Goal: Task Accomplishment & Management: Complete application form

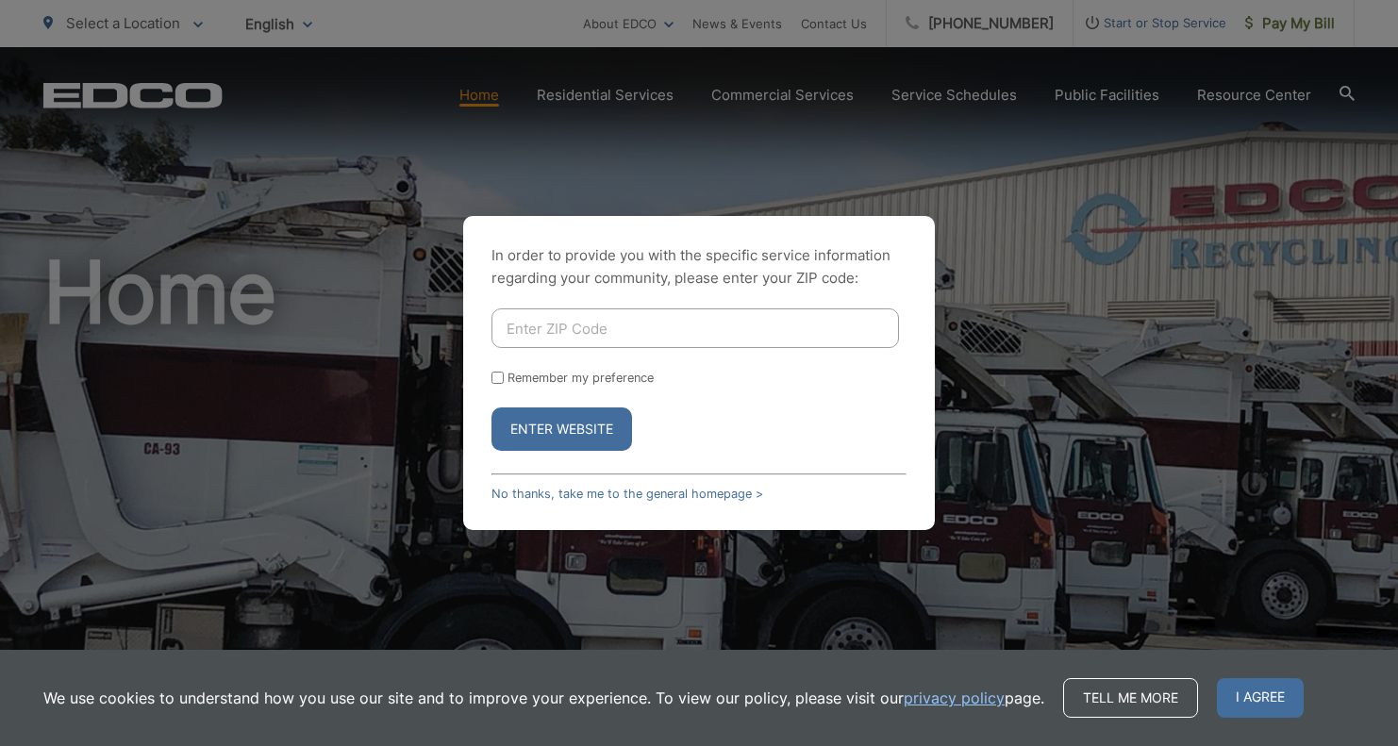
click at [592, 336] on input "Enter ZIP Code" at bounding box center [694, 328] width 407 height 40
type input "92037"
click at [534, 432] on button "Enter Website" at bounding box center [561, 428] width 141 height 43
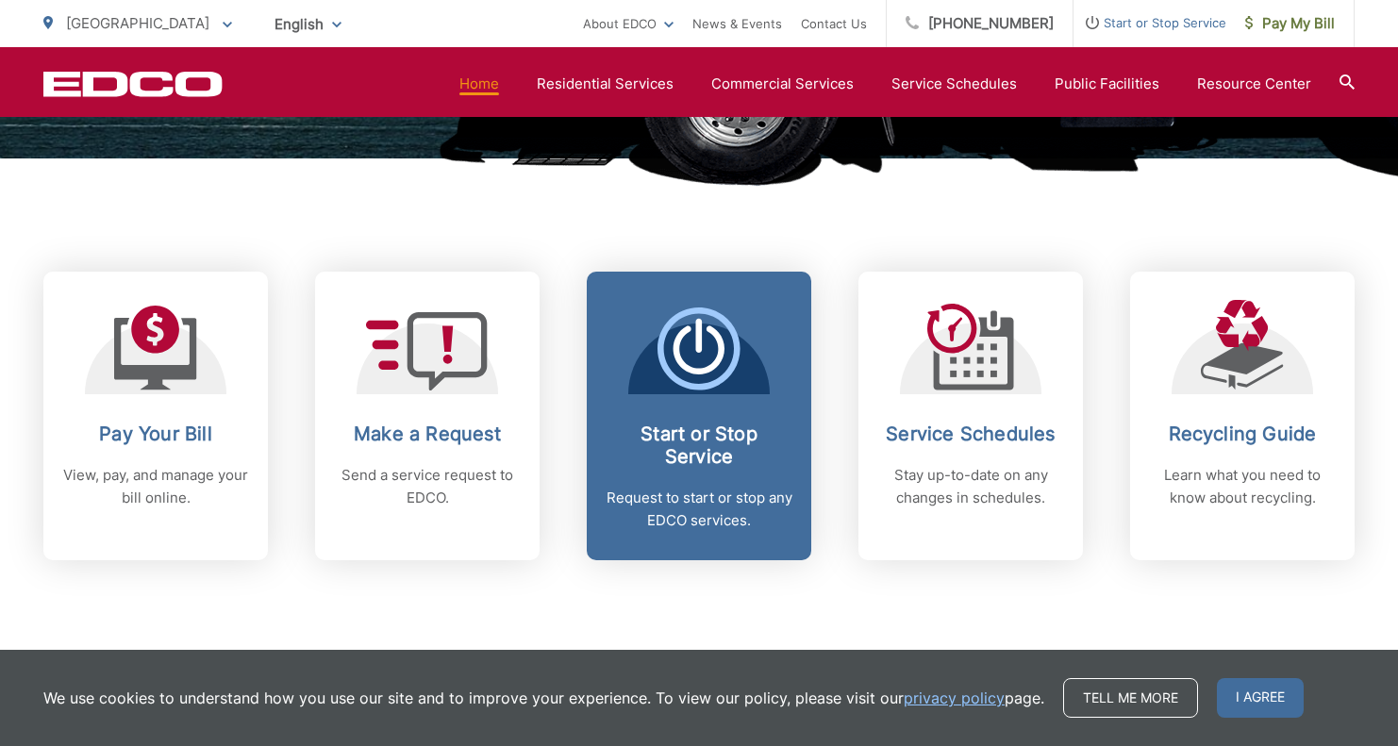
scroll to position [664, 0]
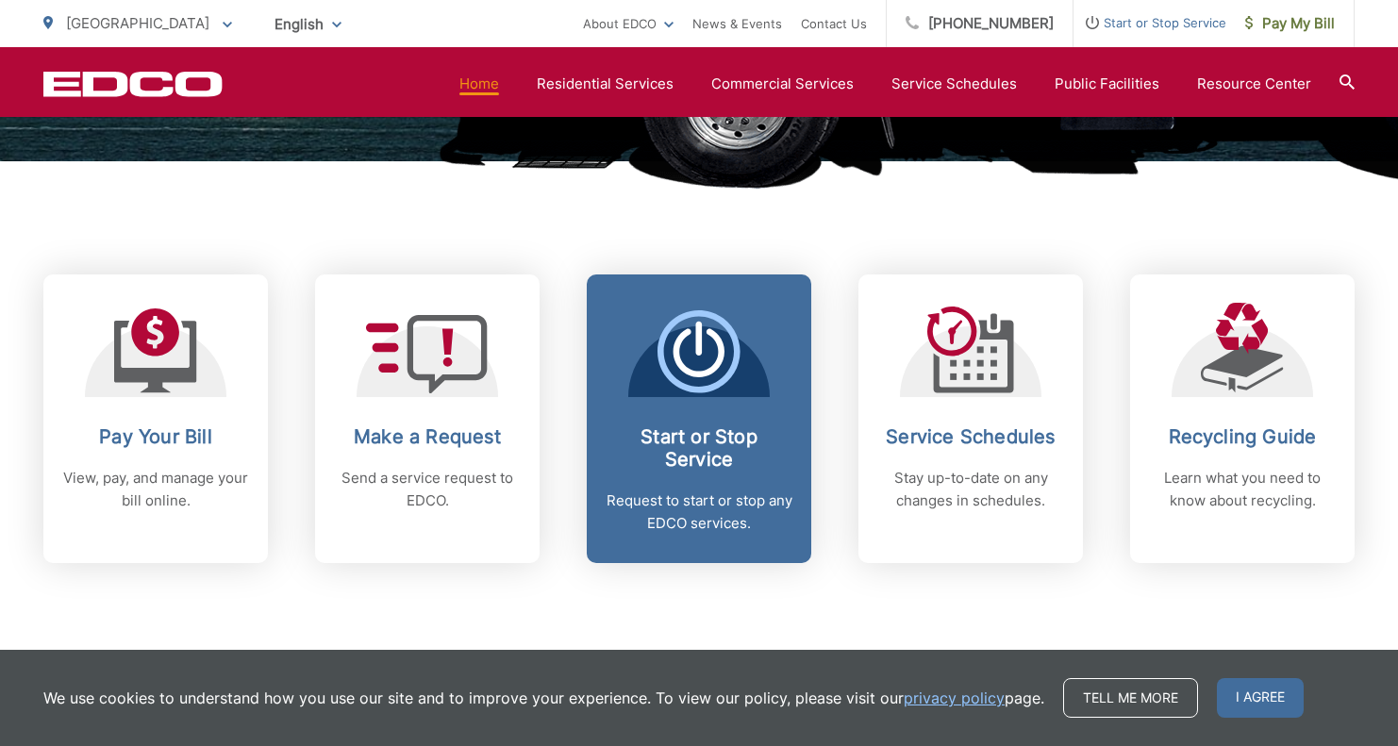
click at [729, 388] on icon at bounding box center [698, 351] width 83 height 83
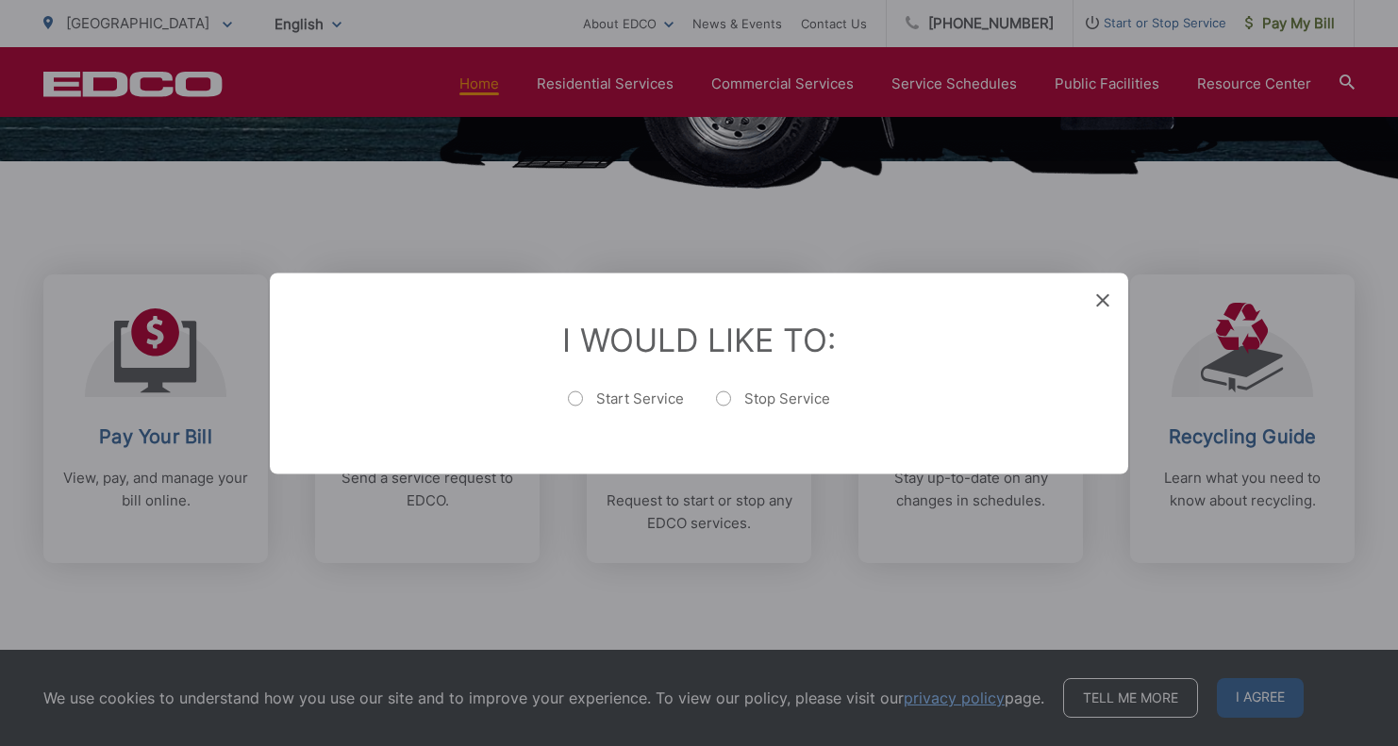
click at [592, 398] on label "Start Service" at bounding box center [626, 408] width 116 height 38
radio input "true"
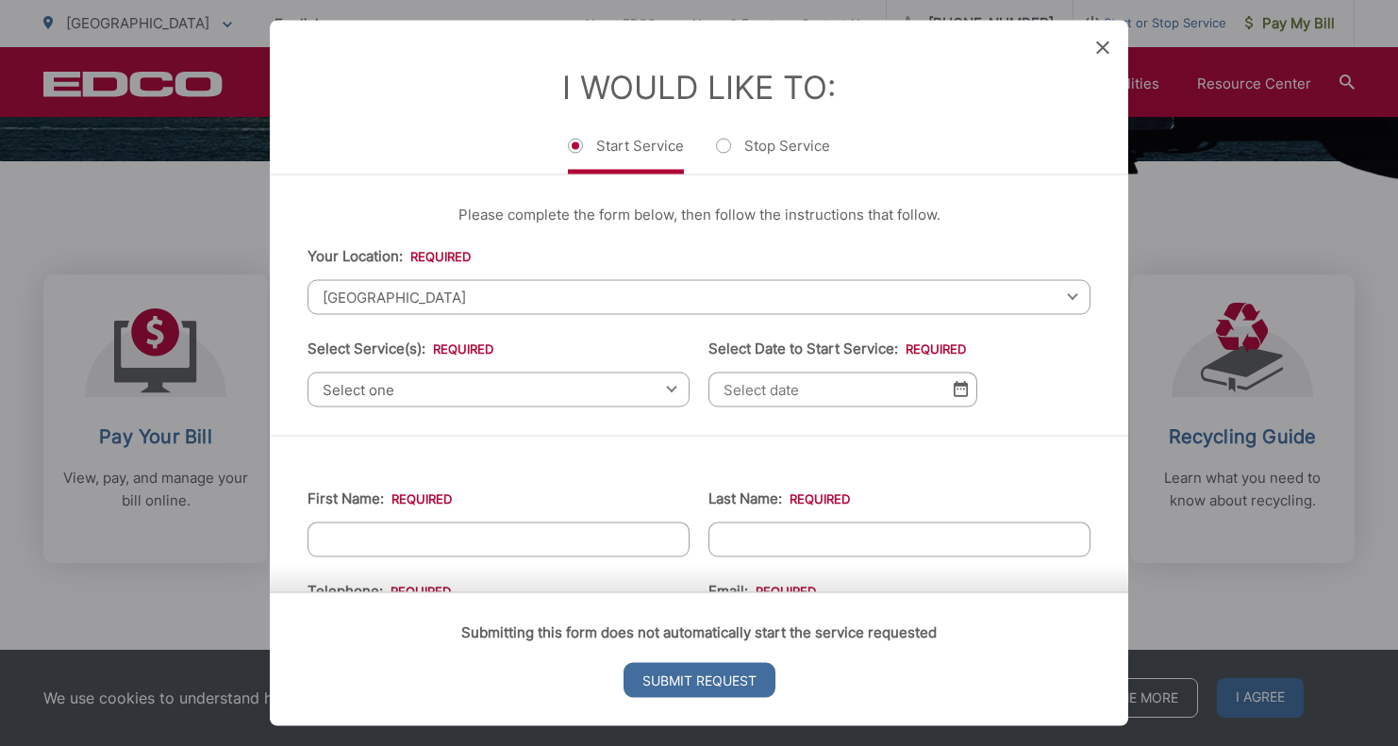
click at [537, 293] on span "[GEOGRAPHIC_DATA]" at bounding box center [698, 296] width 783 height 35
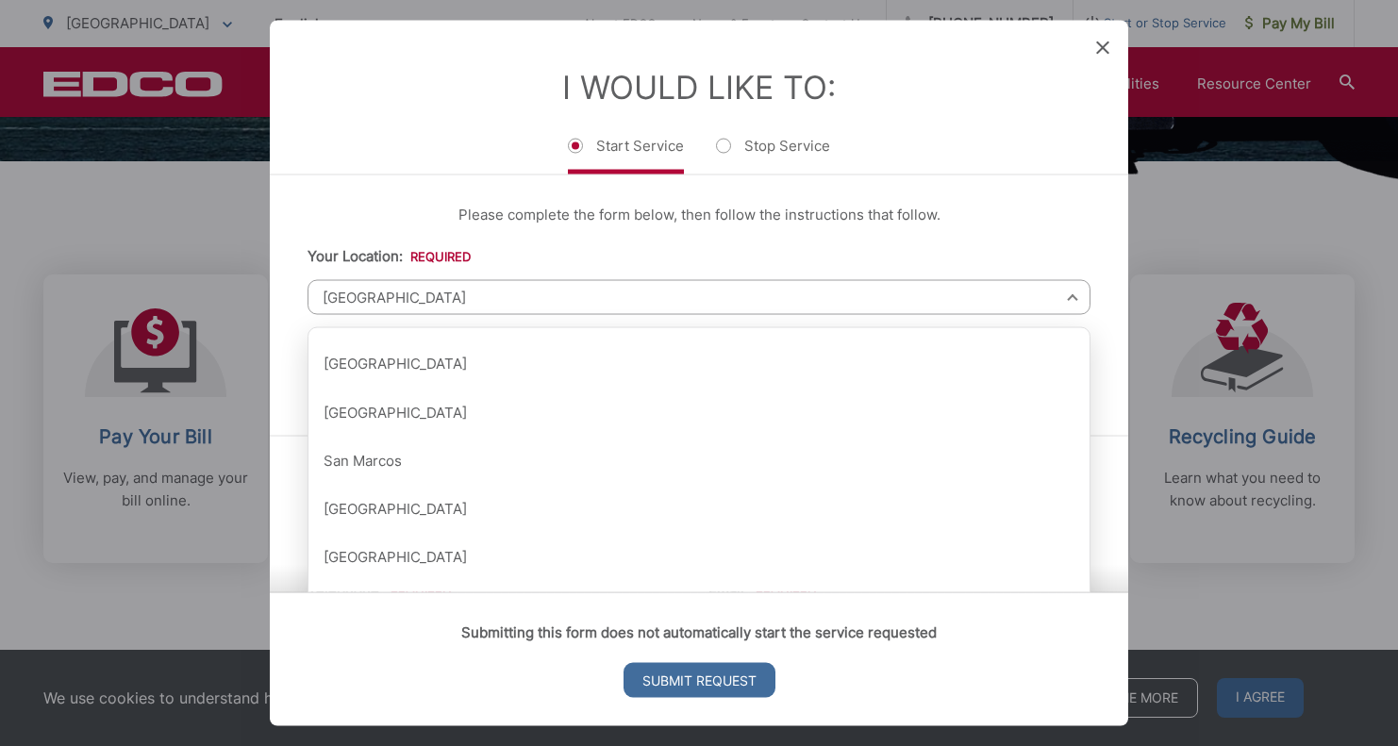
scroll to position [2060, 0]
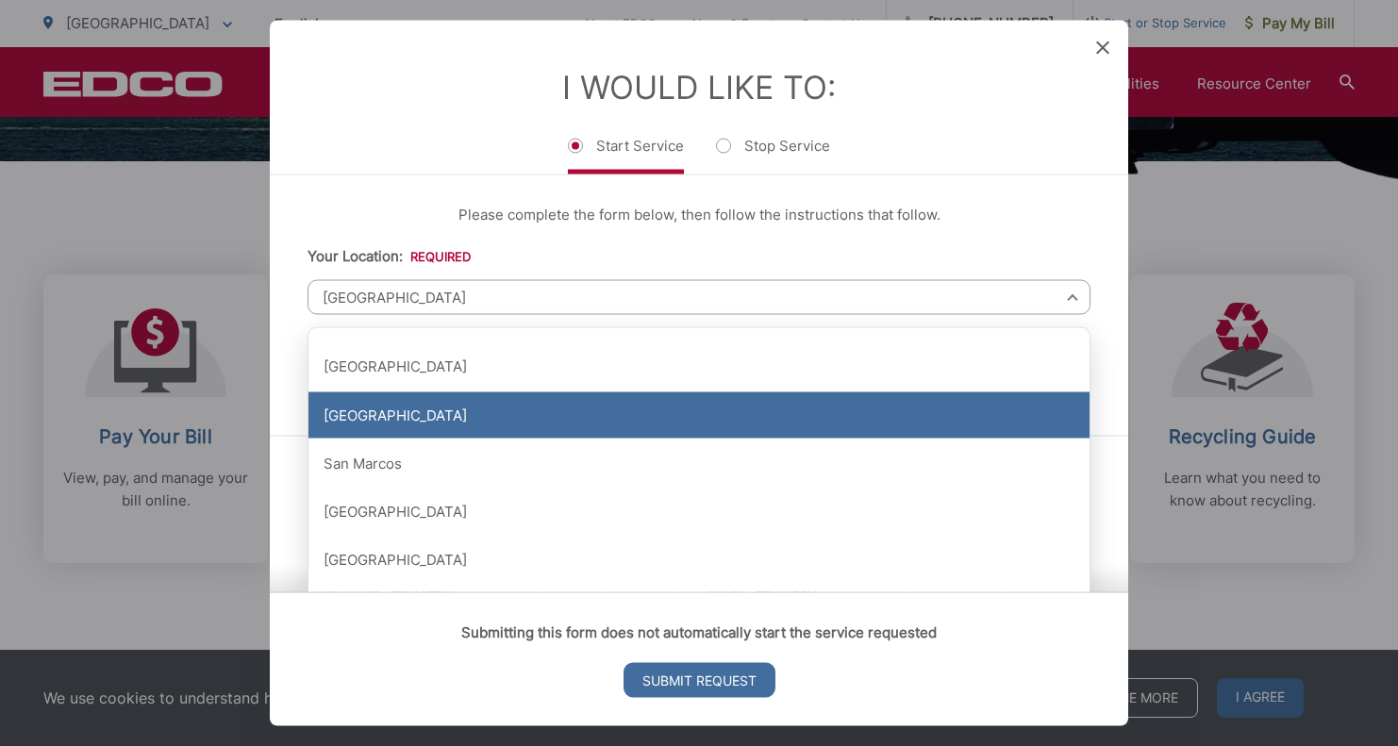
click at [476, 418] on div "[GEOGRAPHIC_DATA]" at bounding box center [698, 414] width 781 height 47
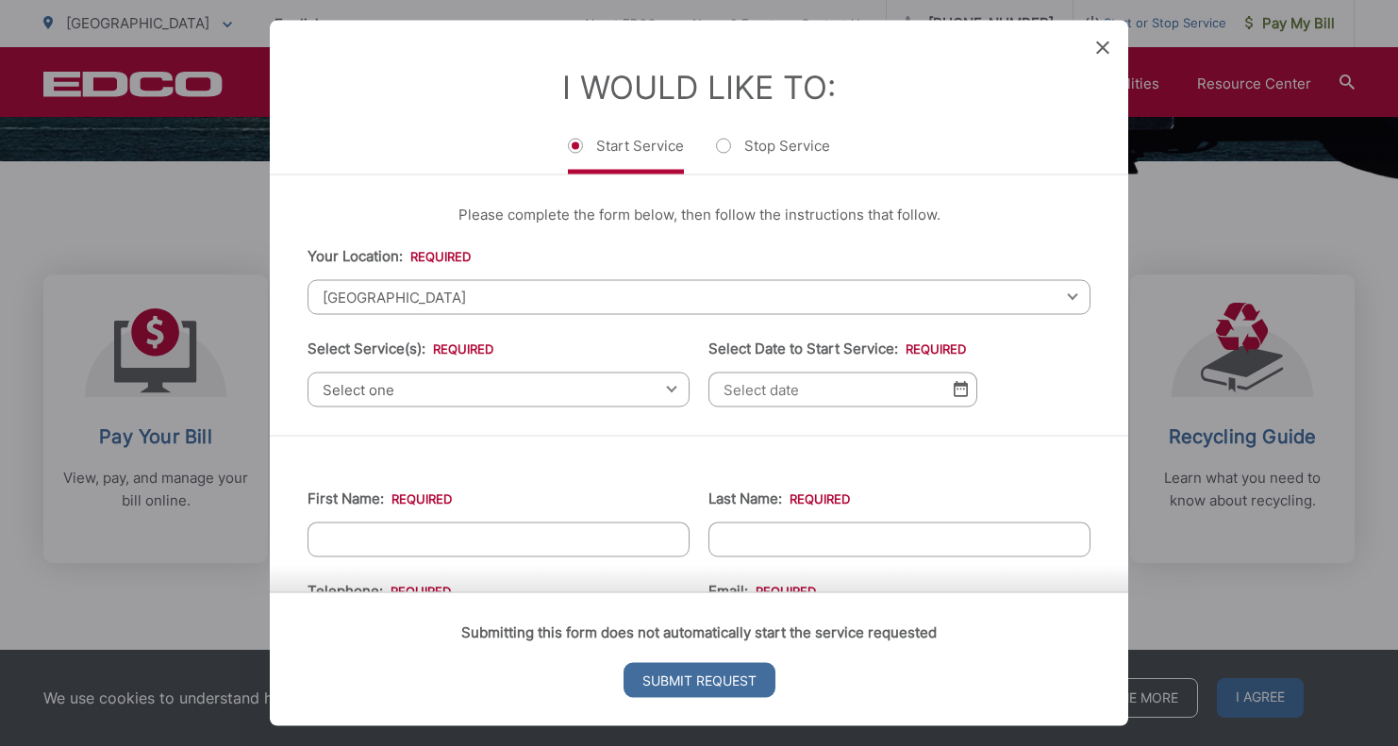
click at [586, 393] on span "Select one" at bounding box center [498, 389] width 382 height 35
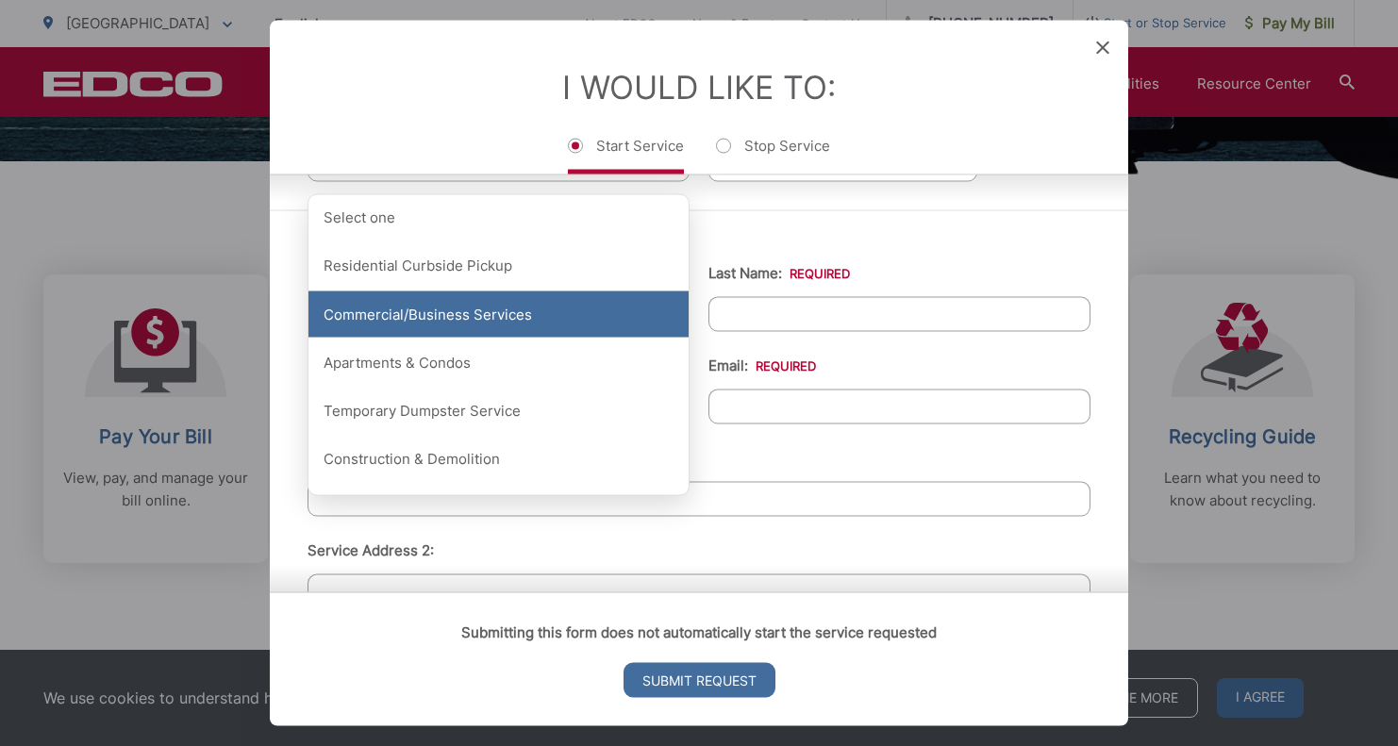
scroll to position [227, 0]
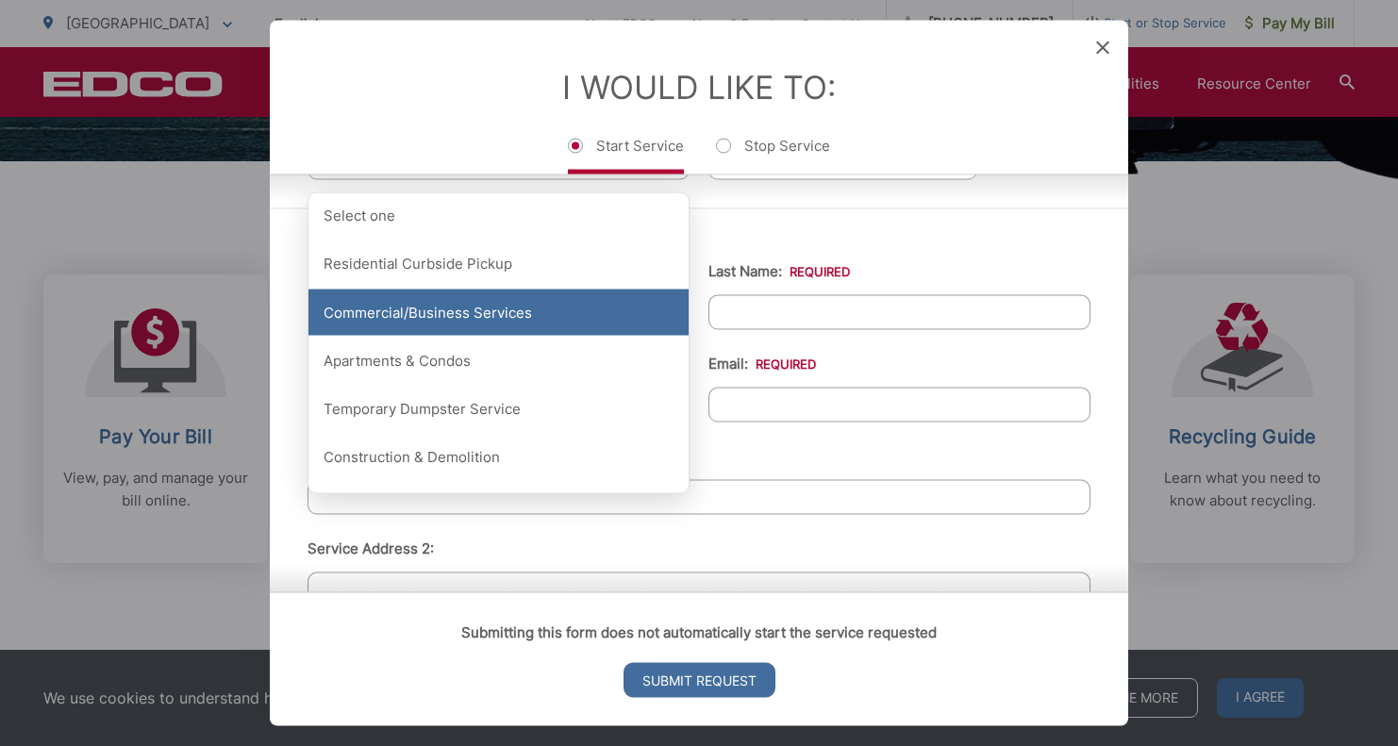
click at [579, 321] on div "Commercial/Business Services" at bounding box center [498, 312] width 380 height 47
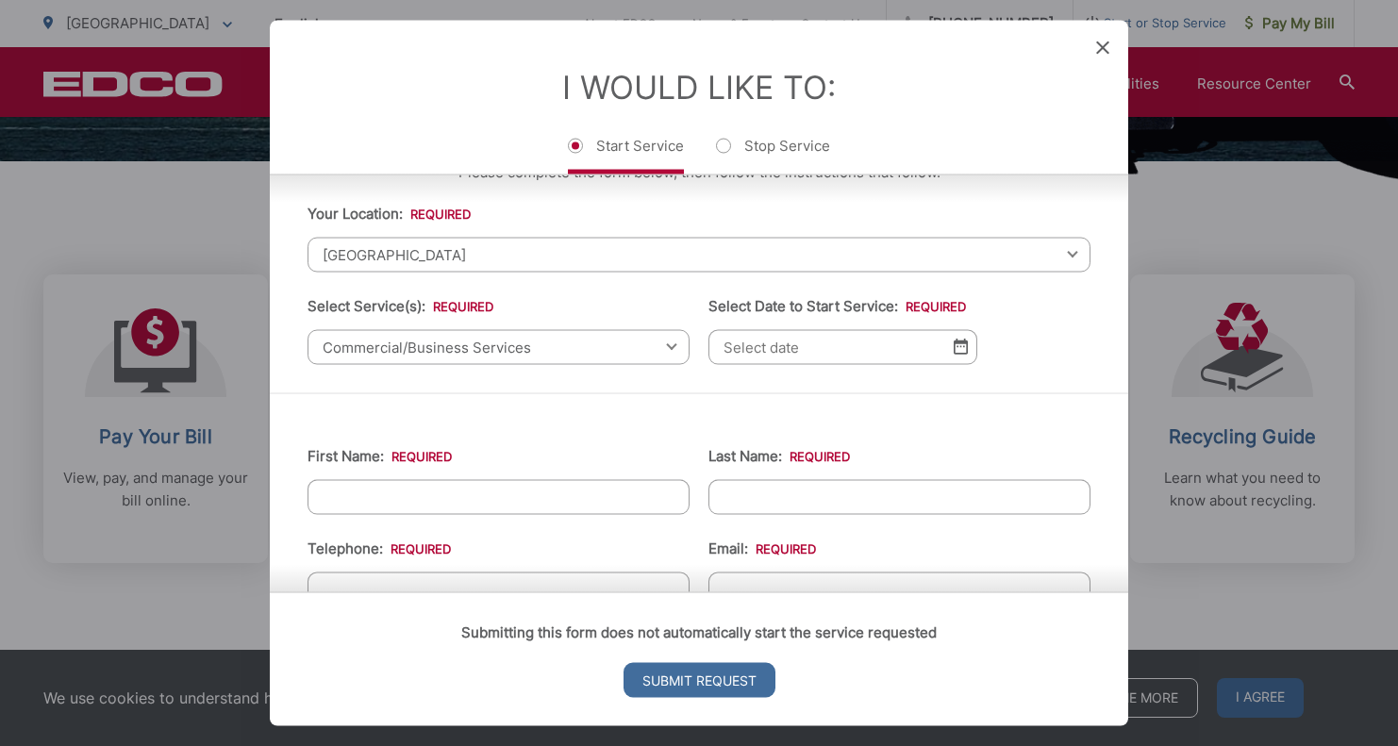
scroll to position [53, 0]
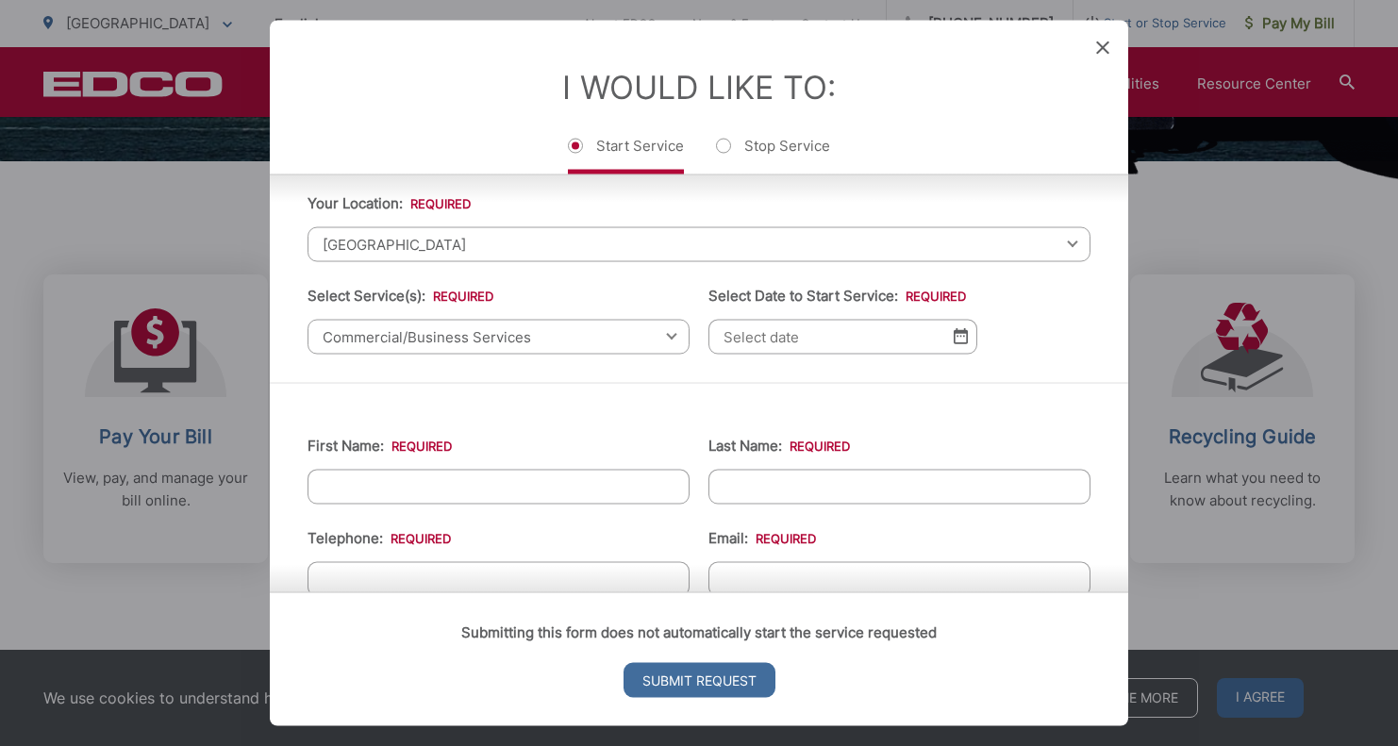
click at [962, 344] on img at bounding box center [960, 336] width 14 height 16
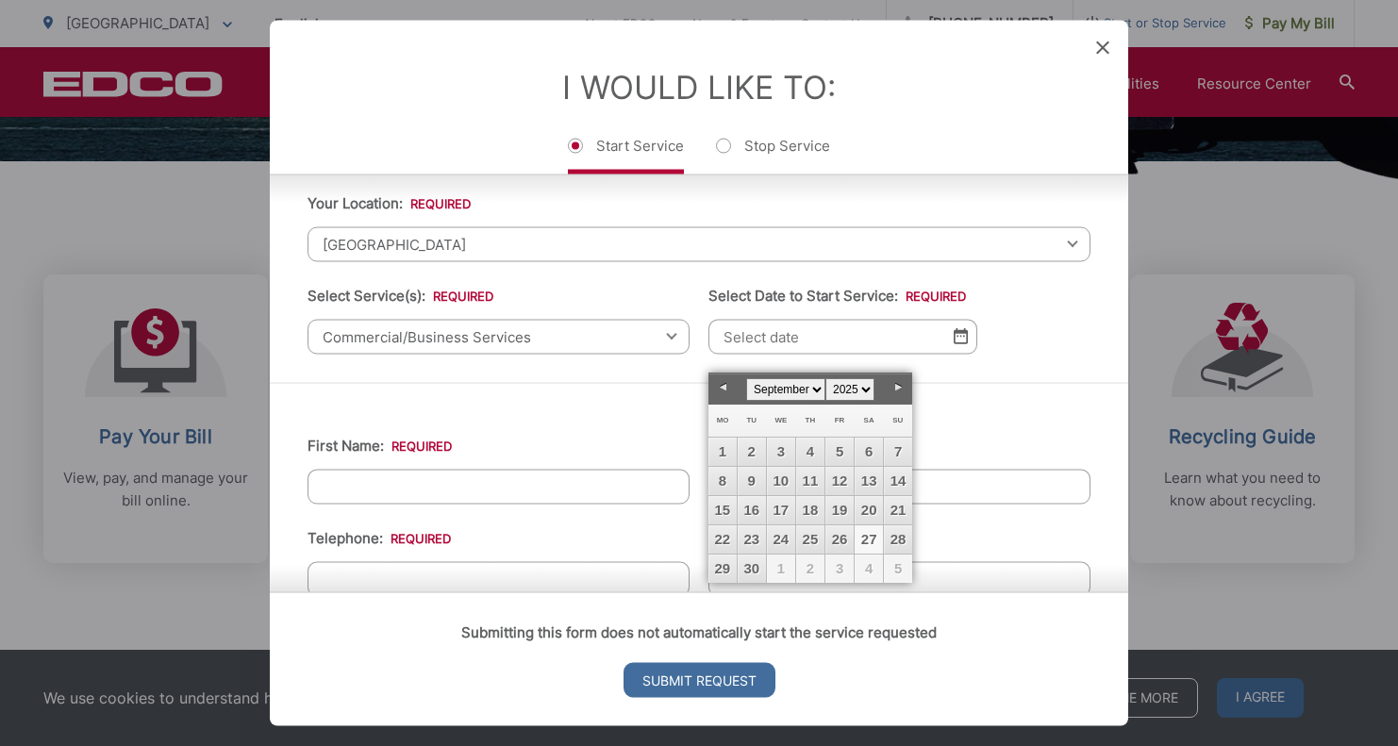
click at [870, 543] on link "27" at bounding box center [868, 539] width 28 height 28
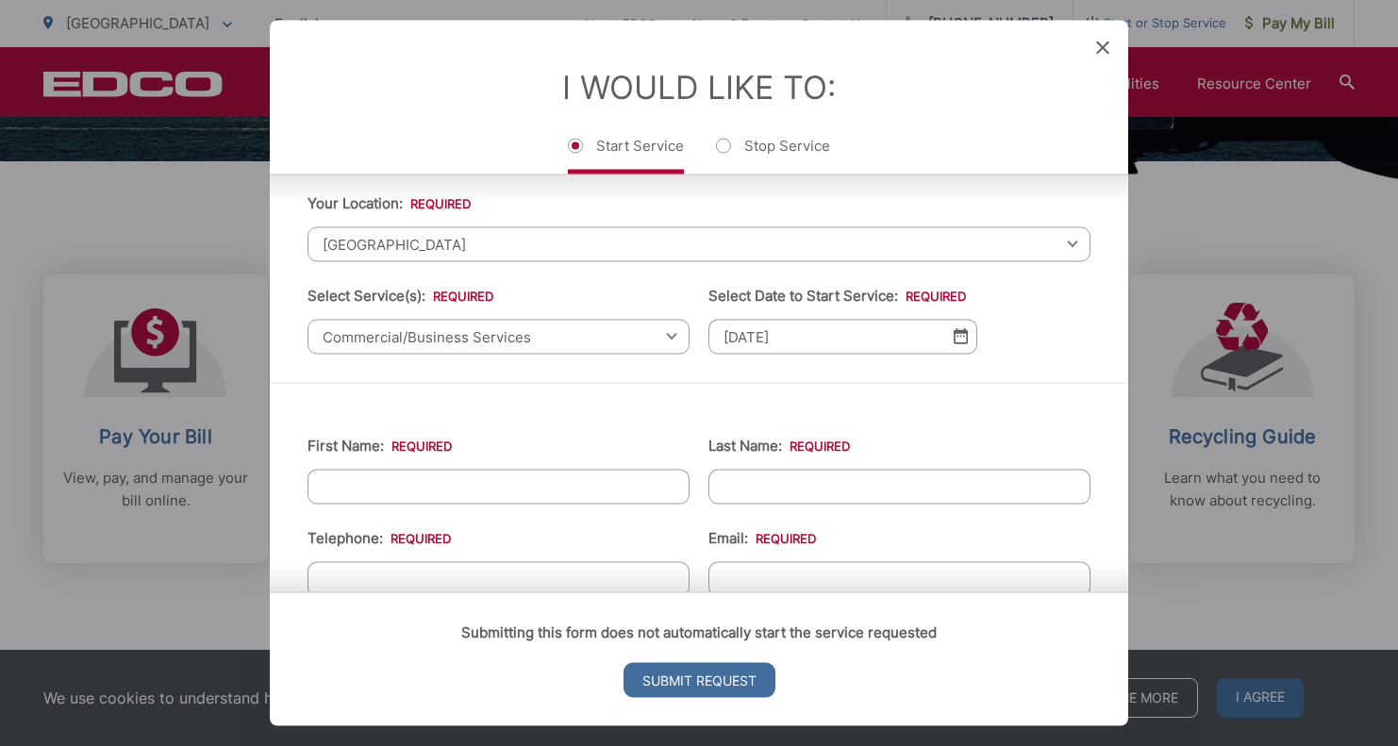
click at [973, 345] on input "09/27/2025" at bounding box center [842, 336] width 269 height 35
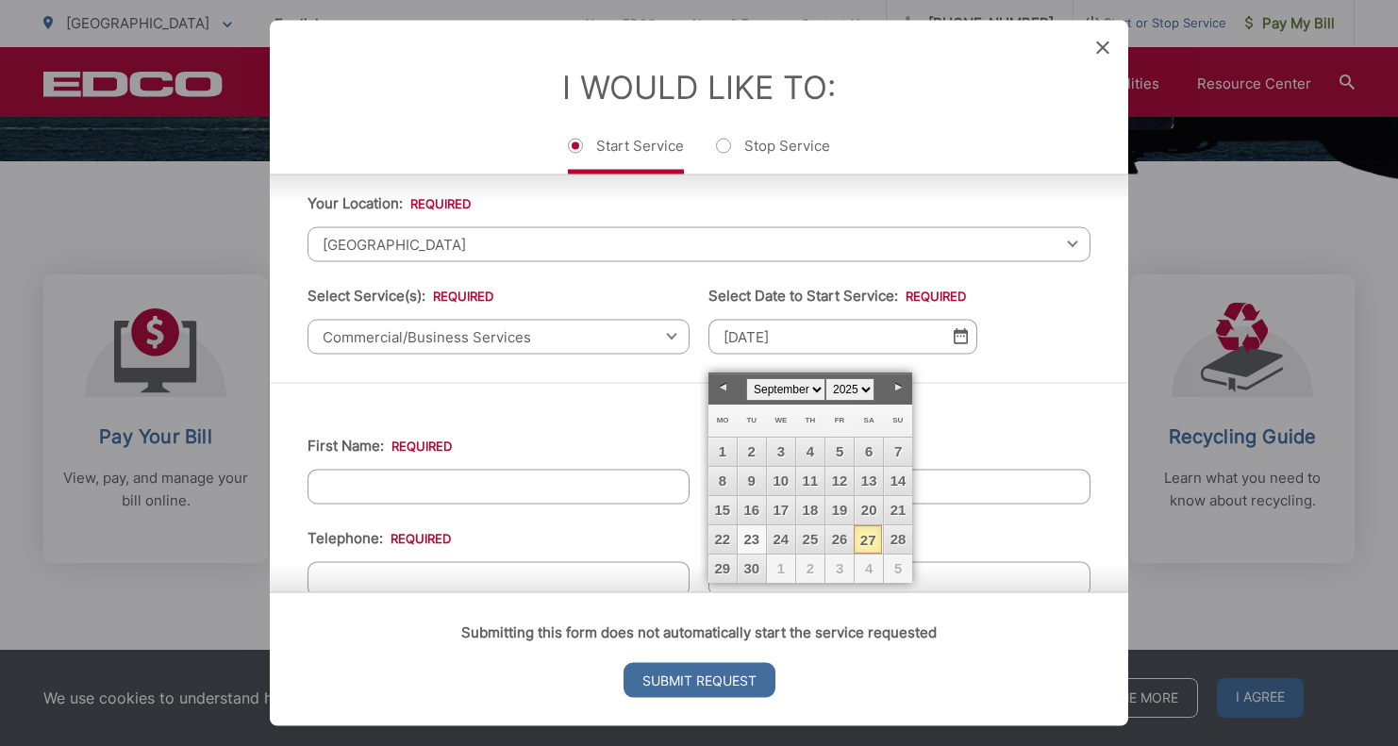
click at [753, 536] on link "23" at bounding box center [751, 539] width 28 height 28
type input "09/23/2025"
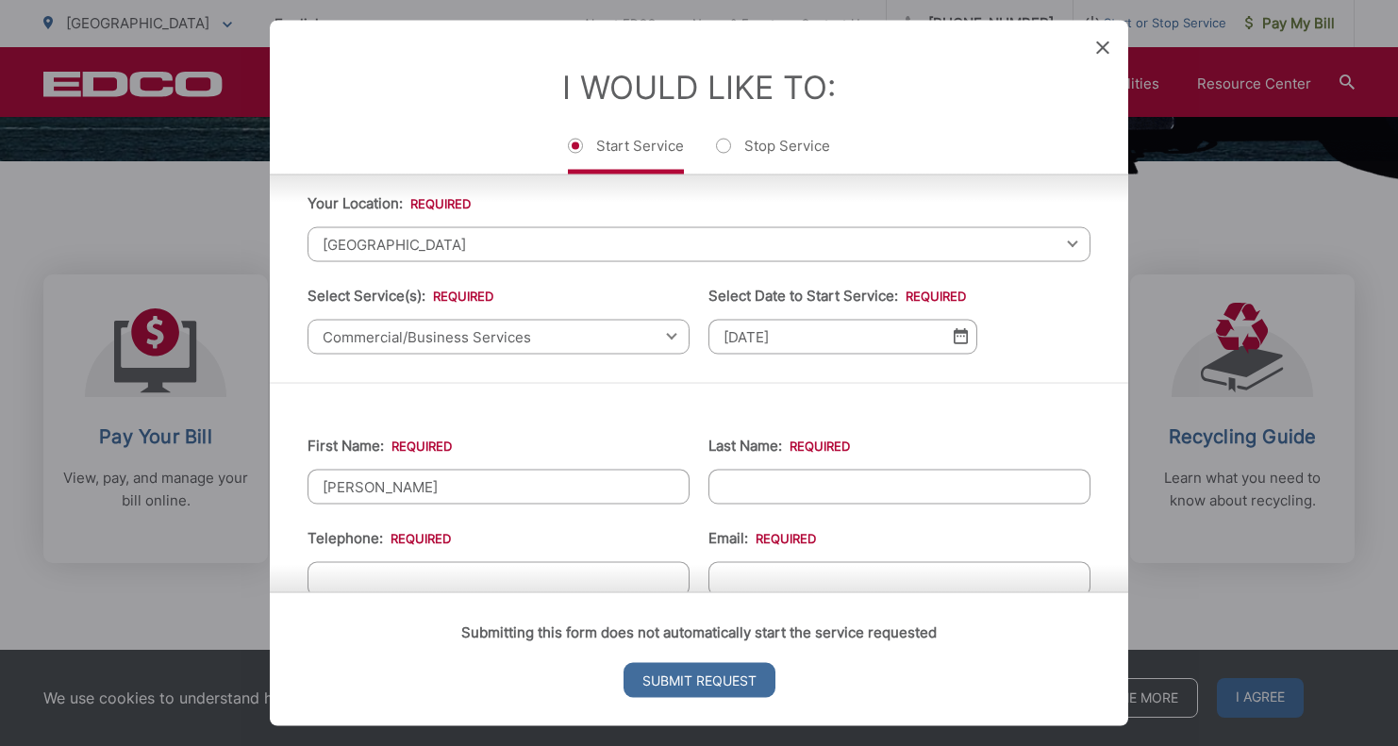
type input "Shawn"
type input "Vedamani"
click at [959, 344] on img at bounding box center [960, 336] width 14 height 16
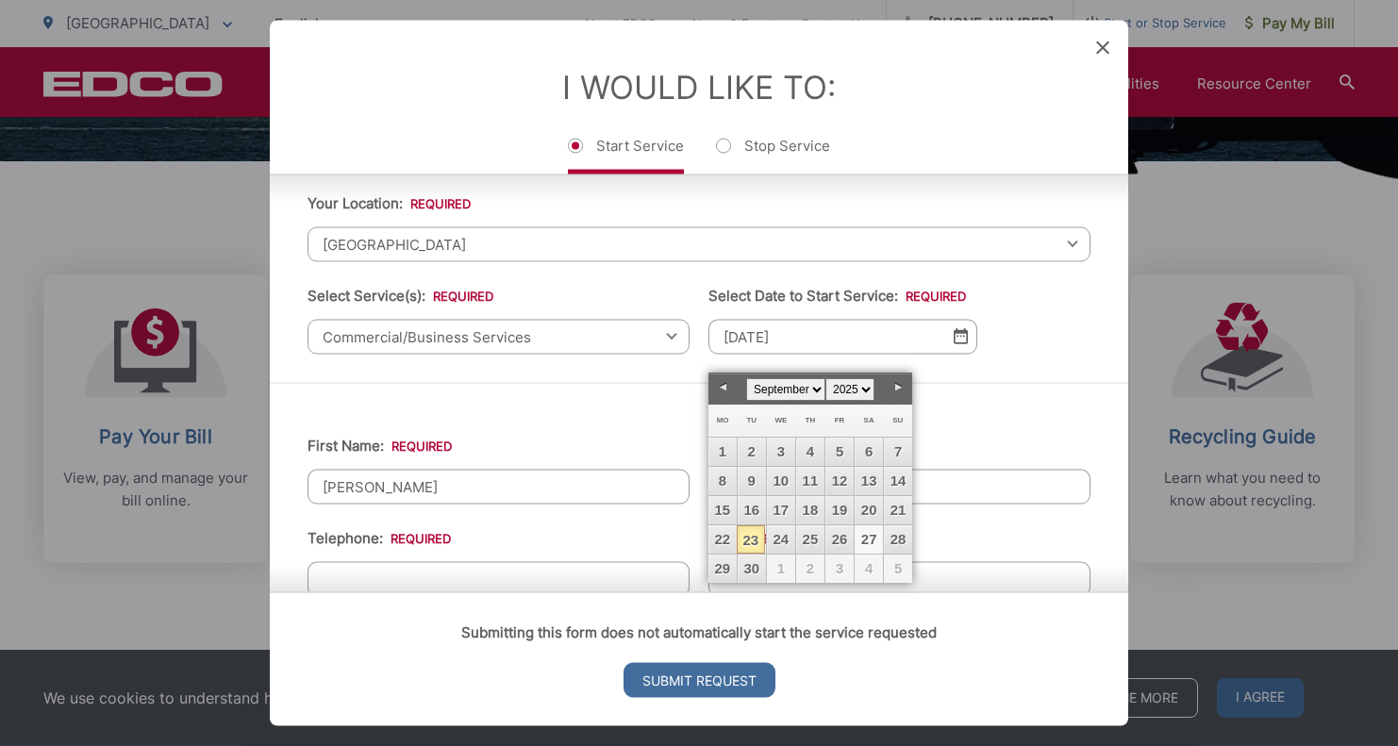
click at [876, 535] on link "27" at bounding box center [868, 539] width 28 height 28
type input "09/27/2025"
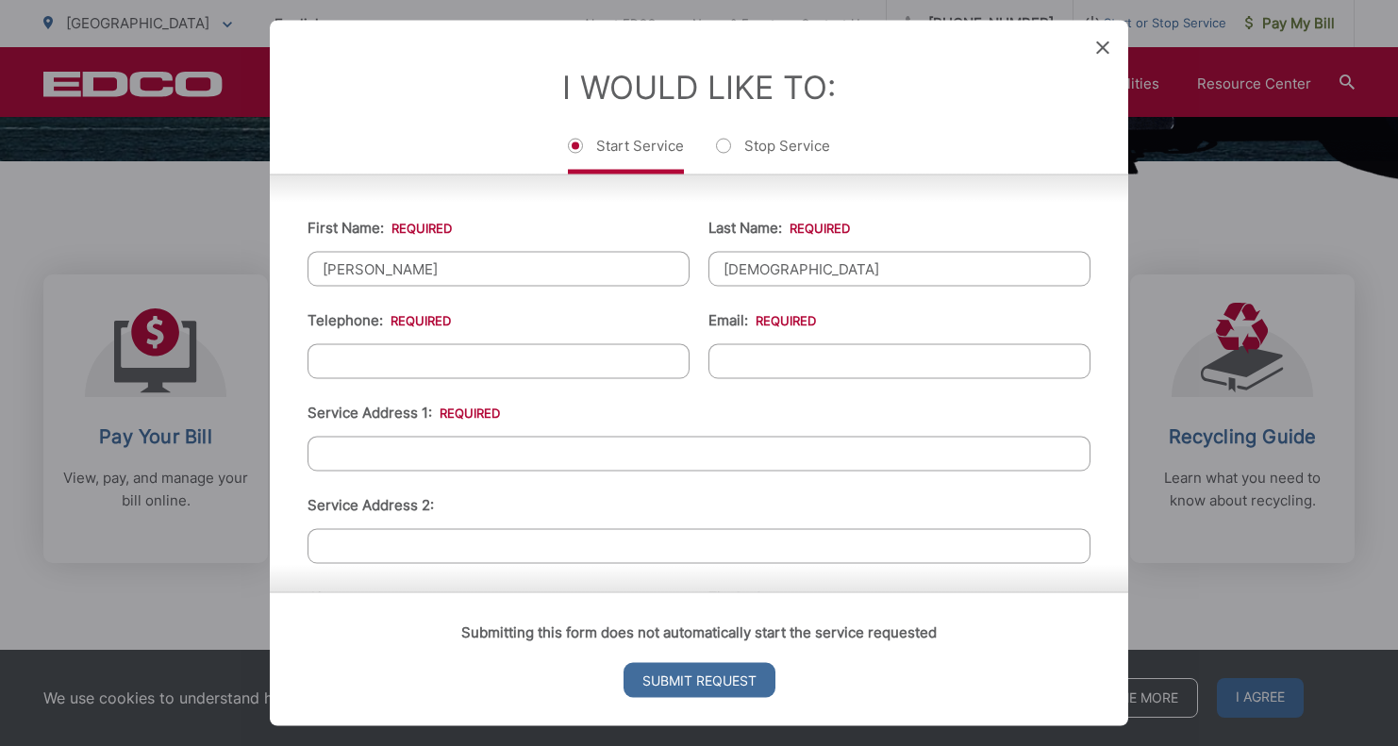
scroll to position [280, 0]
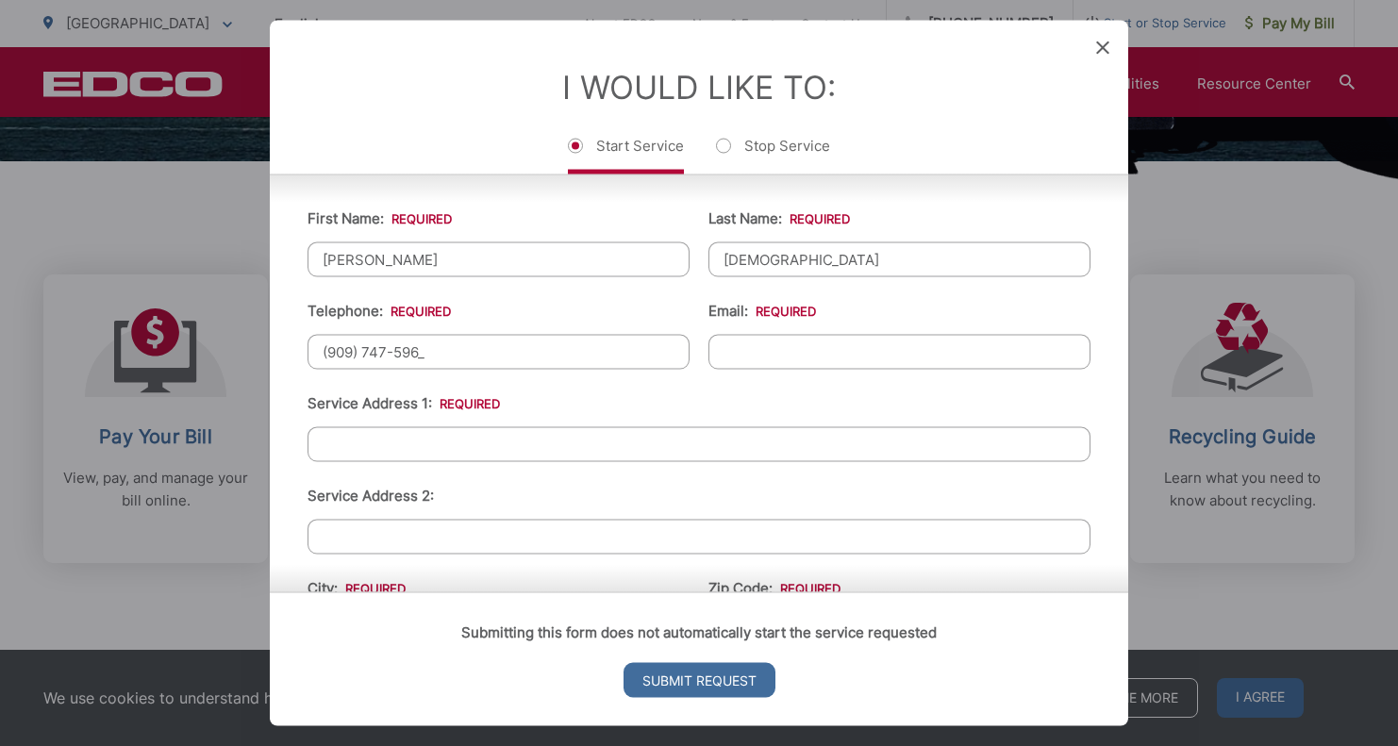
type input "(909) 747-5962"
type input "support@hormonesbysdb.com"
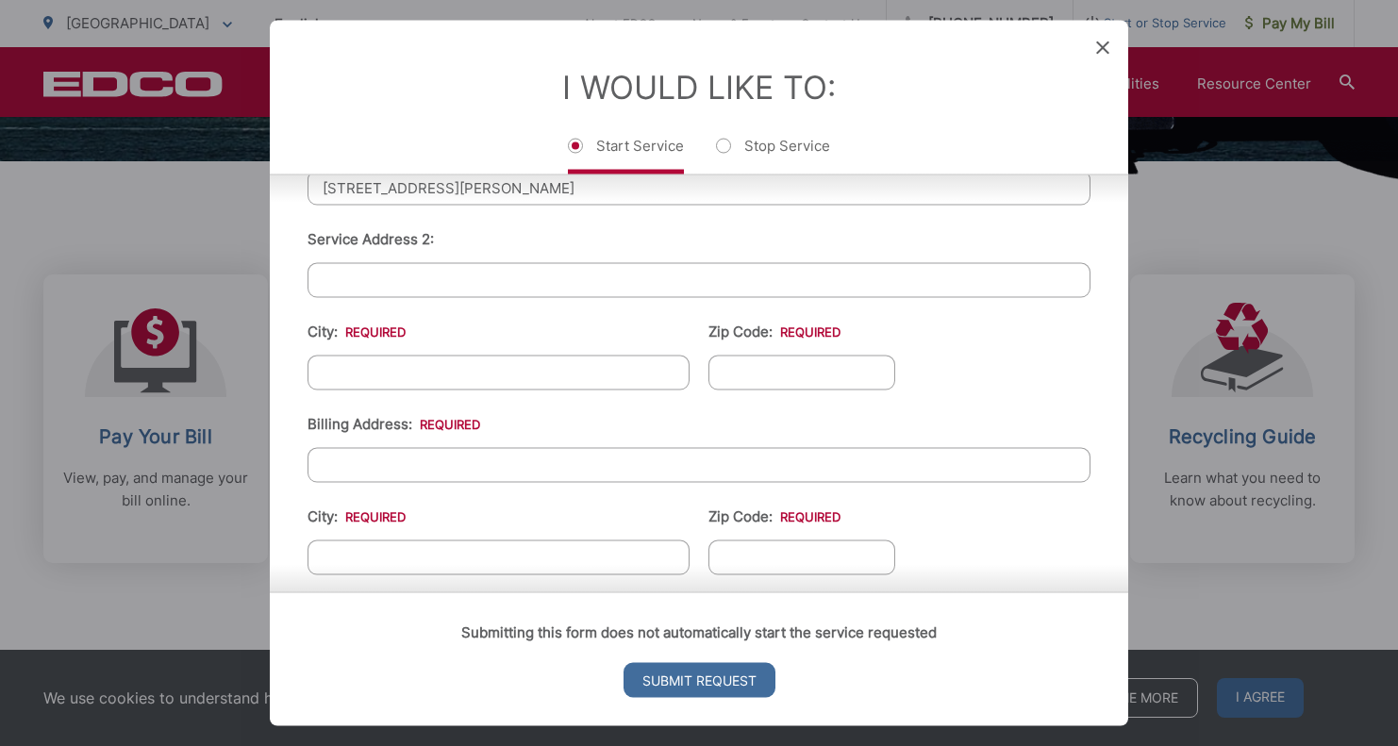
scroll to position [342, 0]
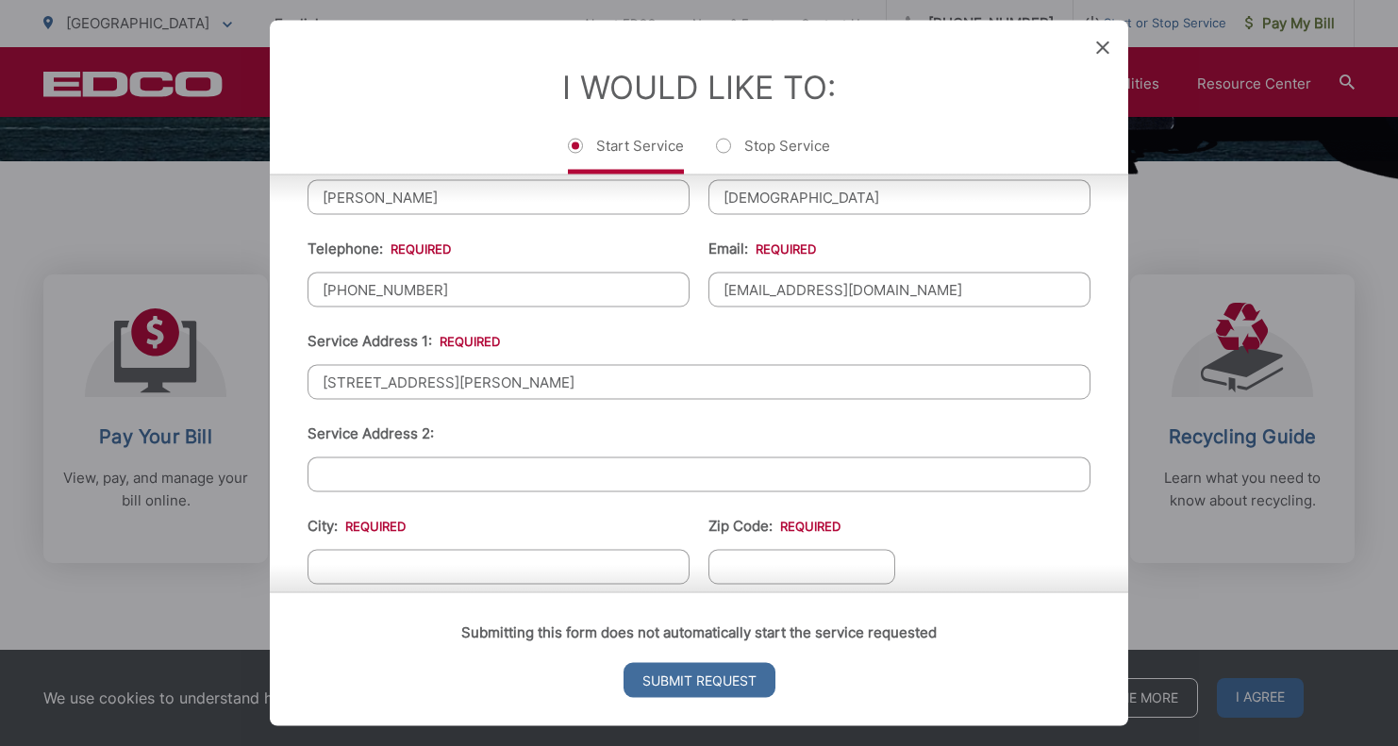
drag, startPoint x: 558, startPoint y: 389, endPoint x: 412, endPoint y: 397, distance: 146.4
click at [412, 397] on input "7710 Fay Ave La Jolla, CA 92037" at bounding box center [698, 381] width 783 height 35
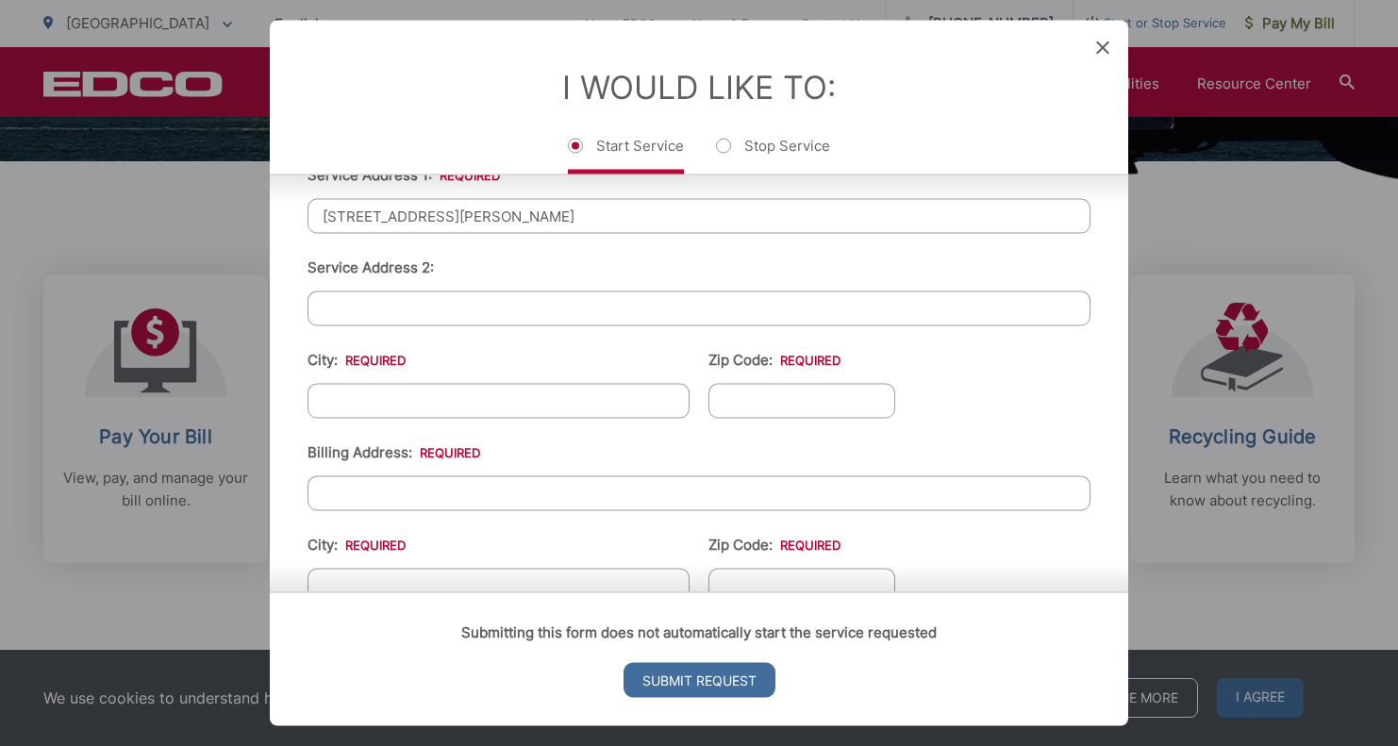
scroll to position [539, 0]
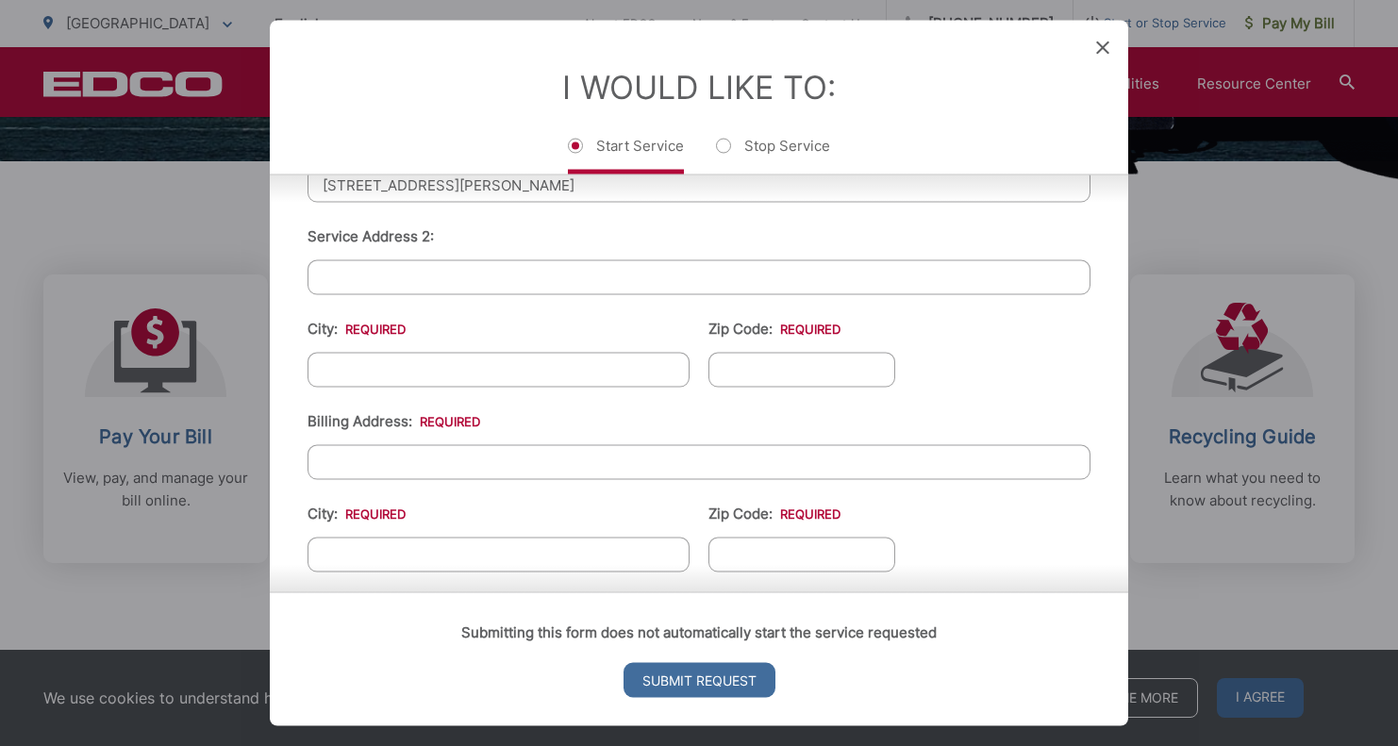
type input "7710 Fay Ave"
click at [409, 373] on input "City: *" at bounding box center [498, 369] width 382 height 35
type input "La Jolla"
type input "92037"
type input "7710 Fay Ave"
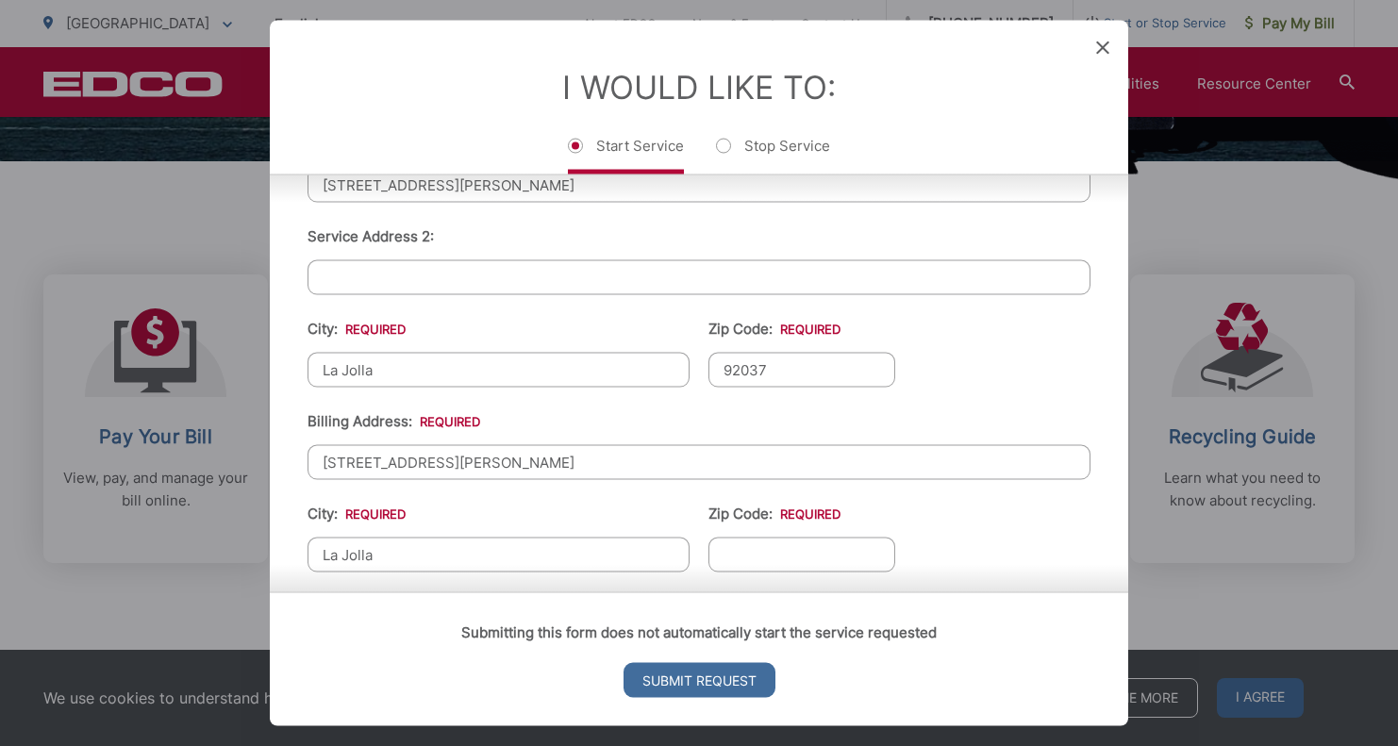
type input "La Jolla"
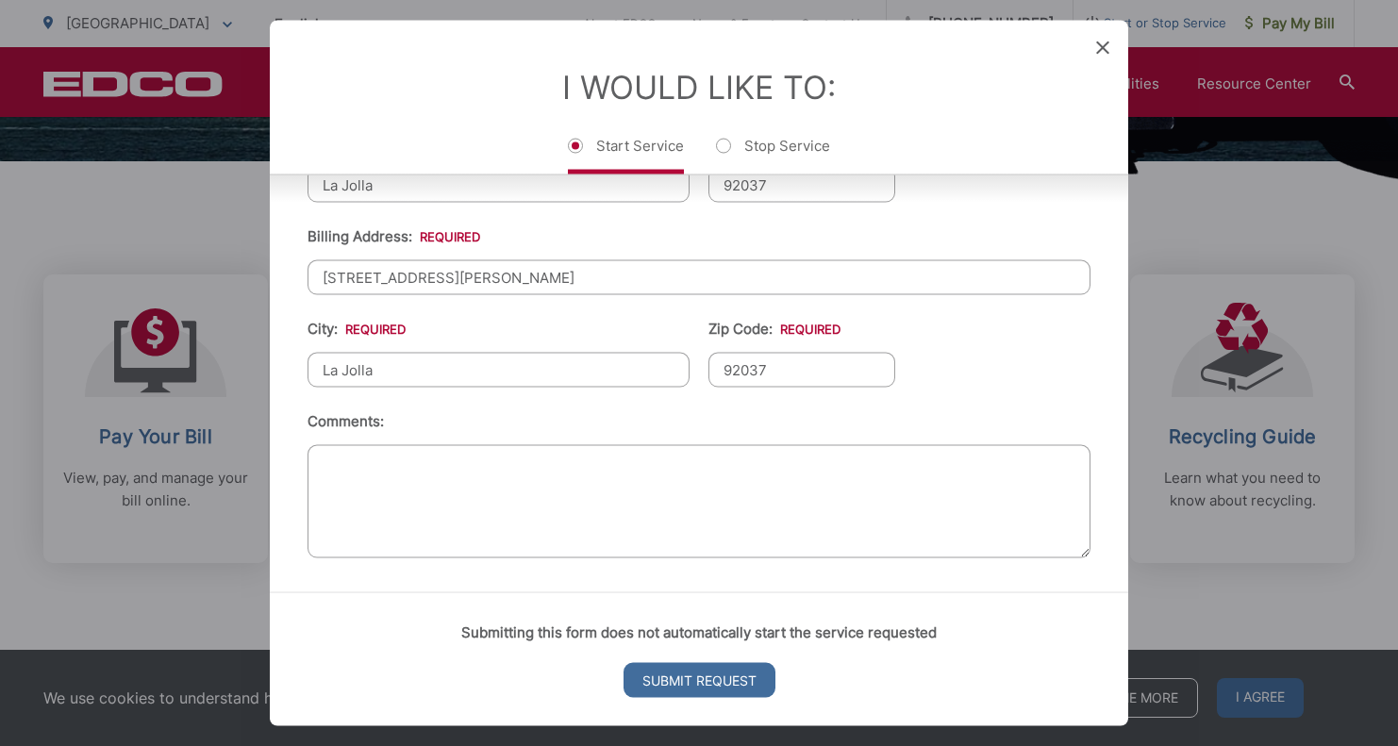
scroll to position [738, 0]
type input "92037"
click at [458, 476] on textarea "Comments:" at bounding box center [698, 500] width 783 height 113
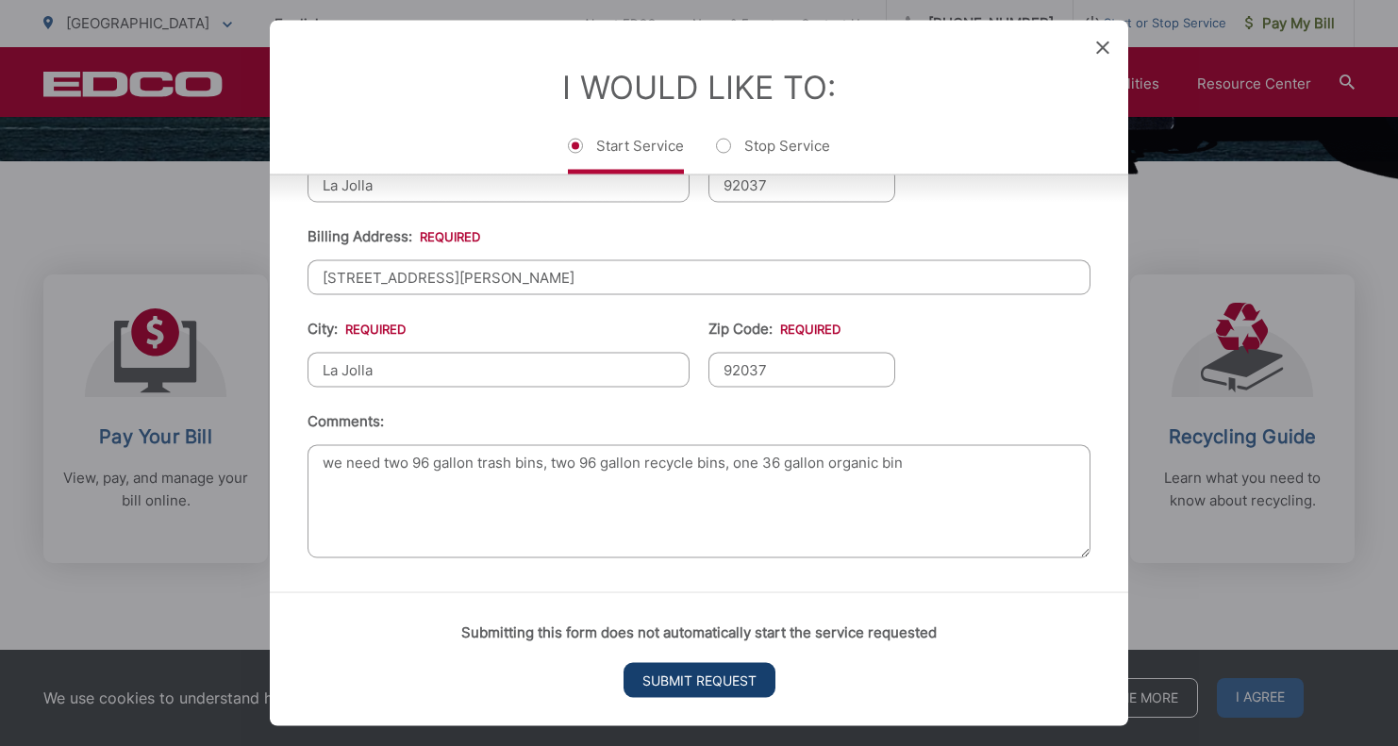
type textarea "we need two 96 gallon trash bins, two 96 gallon recycle bins, one 36 gallon org…"
click at [722, 688] on input "Submit Request" at bounding box center [699, 680] width 152 height 35
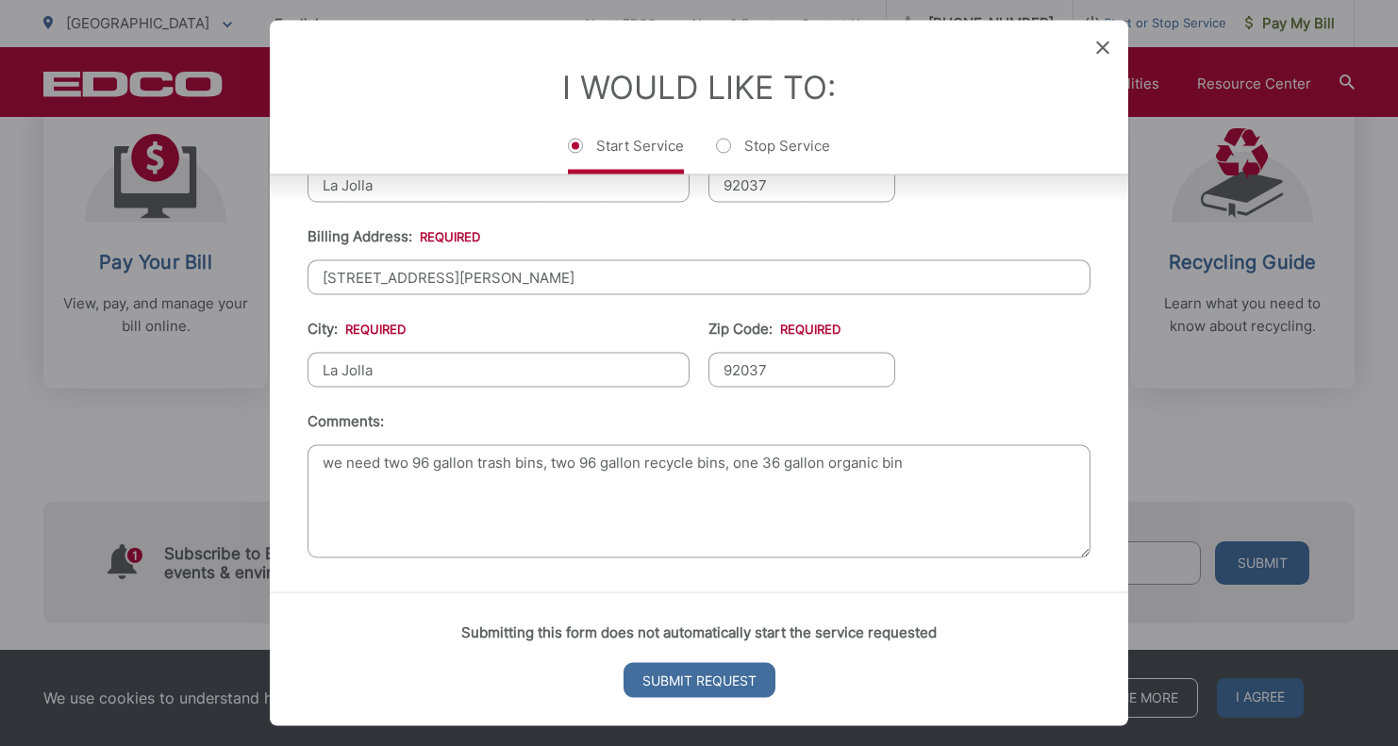
scroll to position [19, 8]
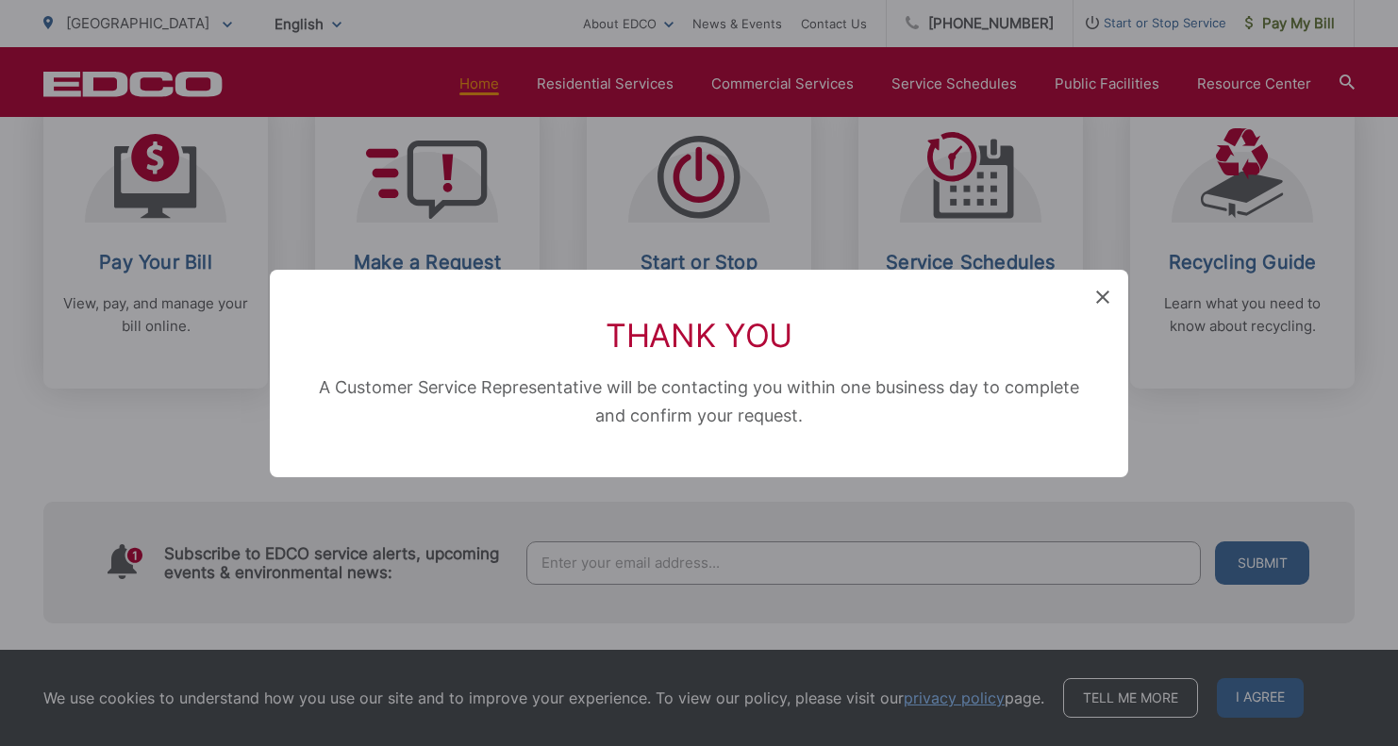
click at [1105, 294] on icon at bounding box center [1102, 296] width 13 height 13
